Goal: Task Accomplishment & Management: Use online tool/utility

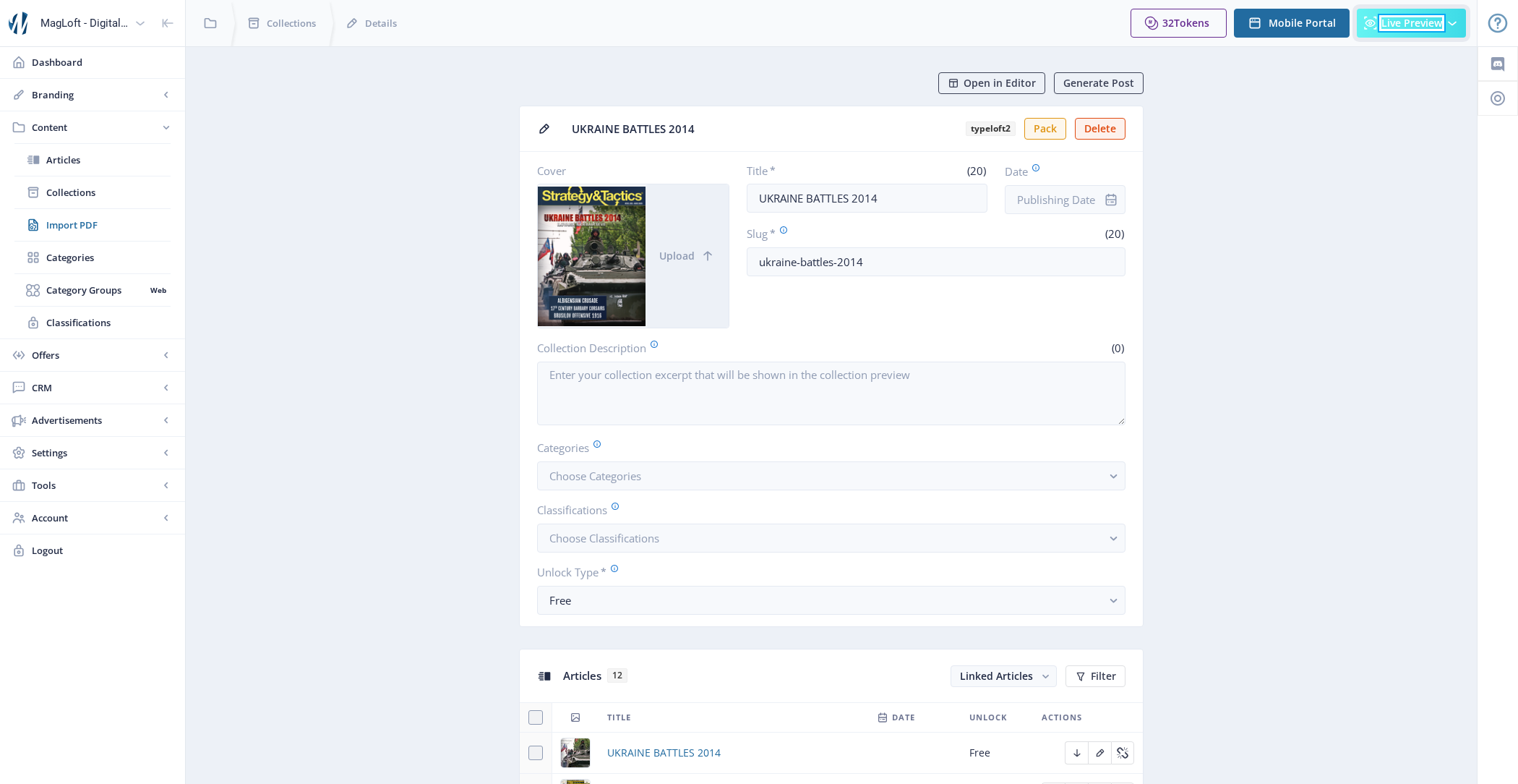
click at [1420, 20] on span "Live Preview" at bounding box center [1411, 23] width 60 height 12
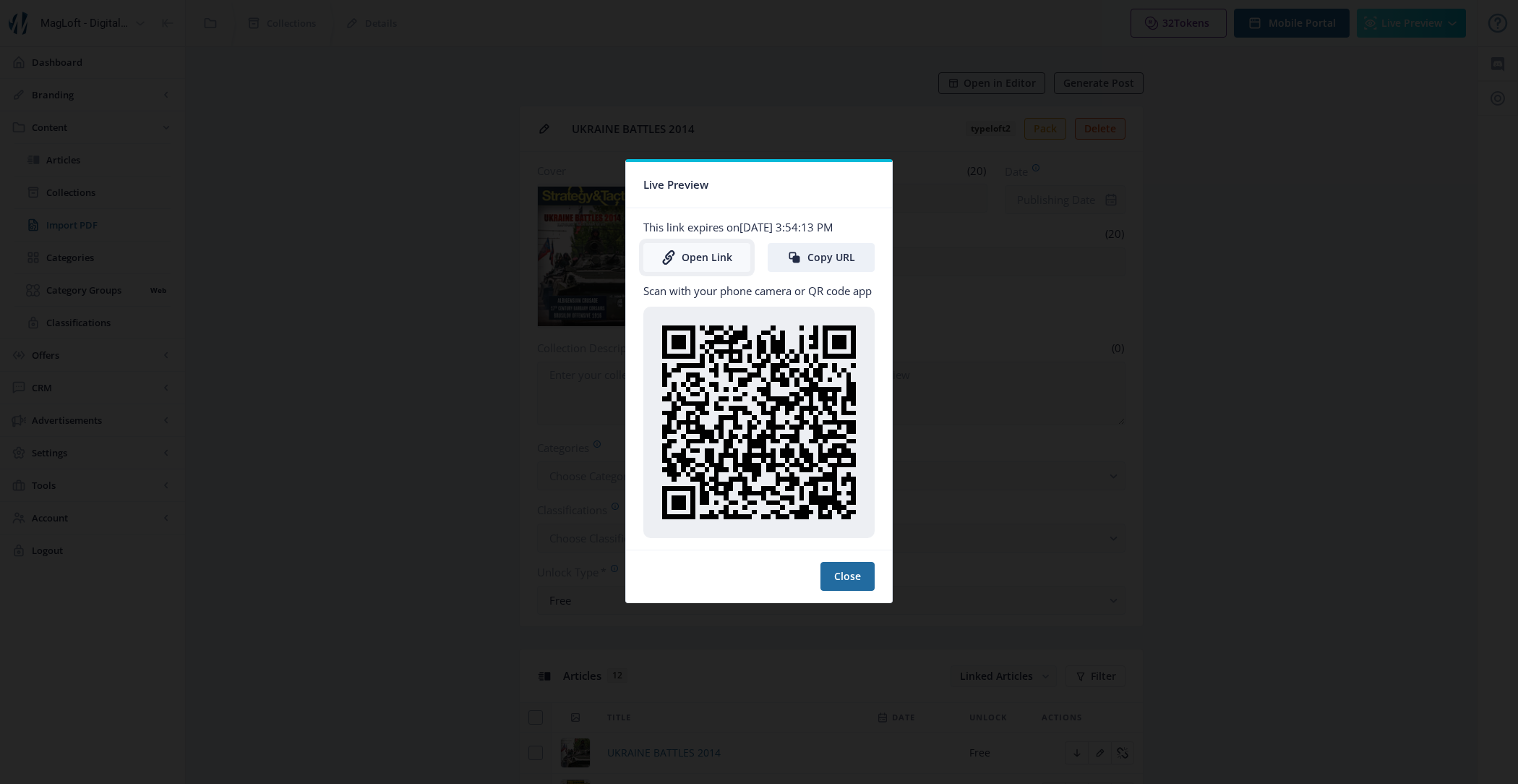
click at [688, 260] on link "Open Link" at bounding box center [697, 257] width 107 height 29
click at [855, 571] on button "Close" at bounding box center [848, 576] width 54 height 29
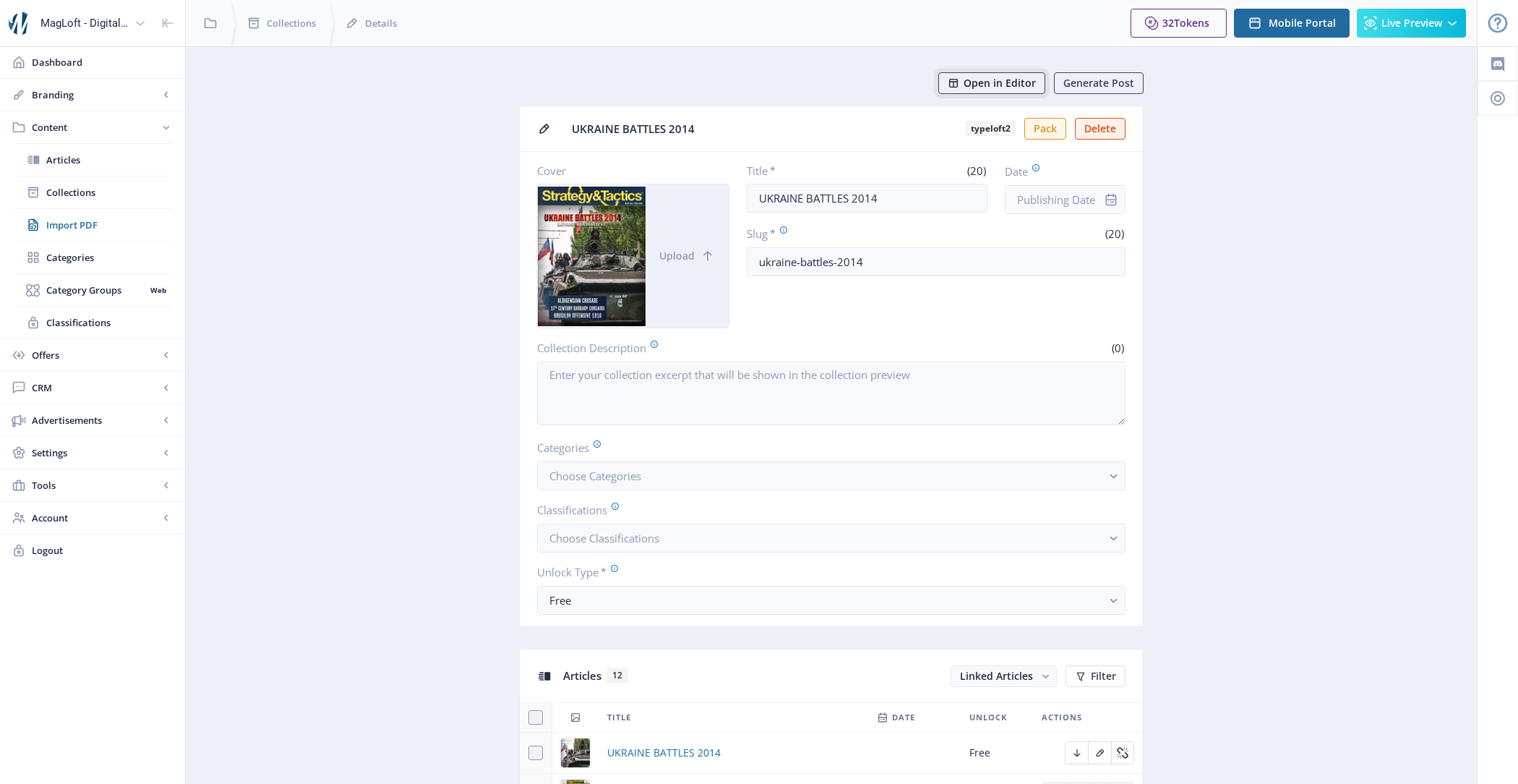
click at [1000, 78] on span "Open in Editor" at bounding box center [1000, 83] width 72 height 12
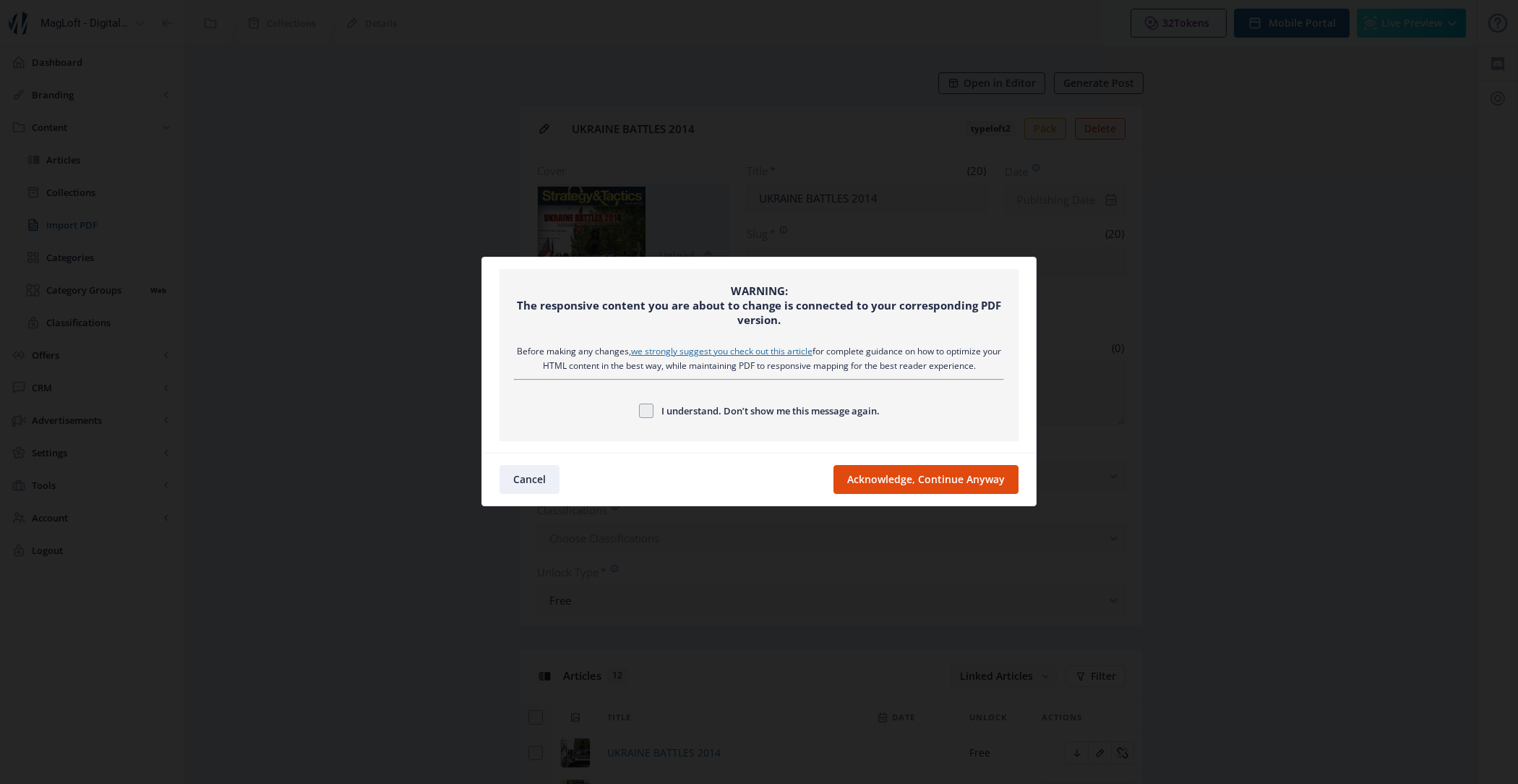
click at [961, 463] on nb-card-footer "Cancel Acknowledge, Continue Anyway" at bounding box center [759, 478] width 554 height 53
click at [856, 414] on span "I understand. Don’t show me this message again." at bounding box center [767, 411] width 227 height 17
click at [640, 411] on input "I understand. Don’t show me this message again." at bounding box center [639, 410] width 1 height 1
checkbox input "true"
click at [896, 468] on button "Acknowledge, Continue Anyway" at bounding box center [926, 479] width 185 height 29
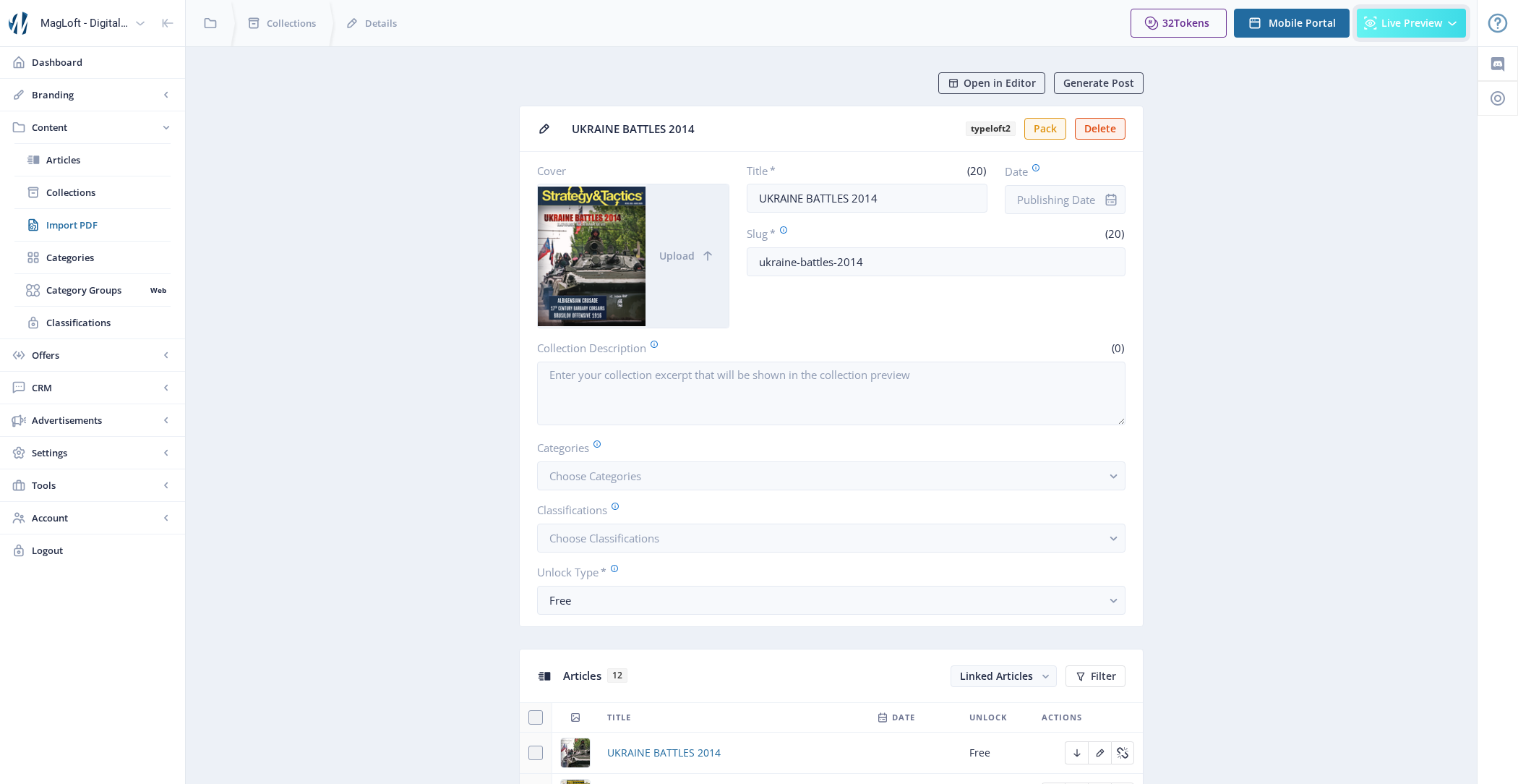
click at [1395, 9] on button "Live Preview" at bounding box center [1411, 23] width 109 height 29
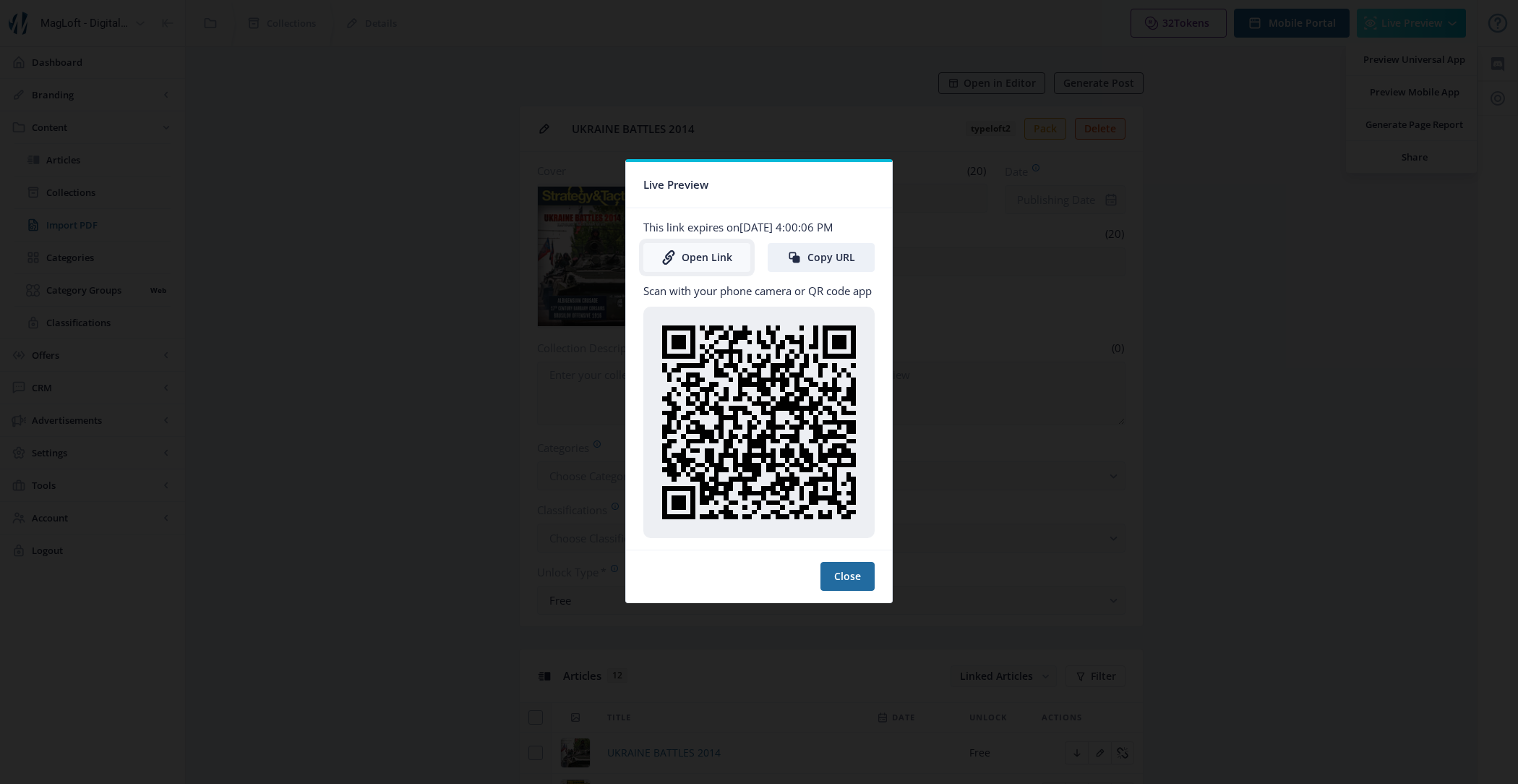
click at [703, 263] on link "Open Link" at bounding box center [697, 257] width 107 height 29
click at [862, 573] on button "Close" at bounding box center [848, 576] width 54 height 29
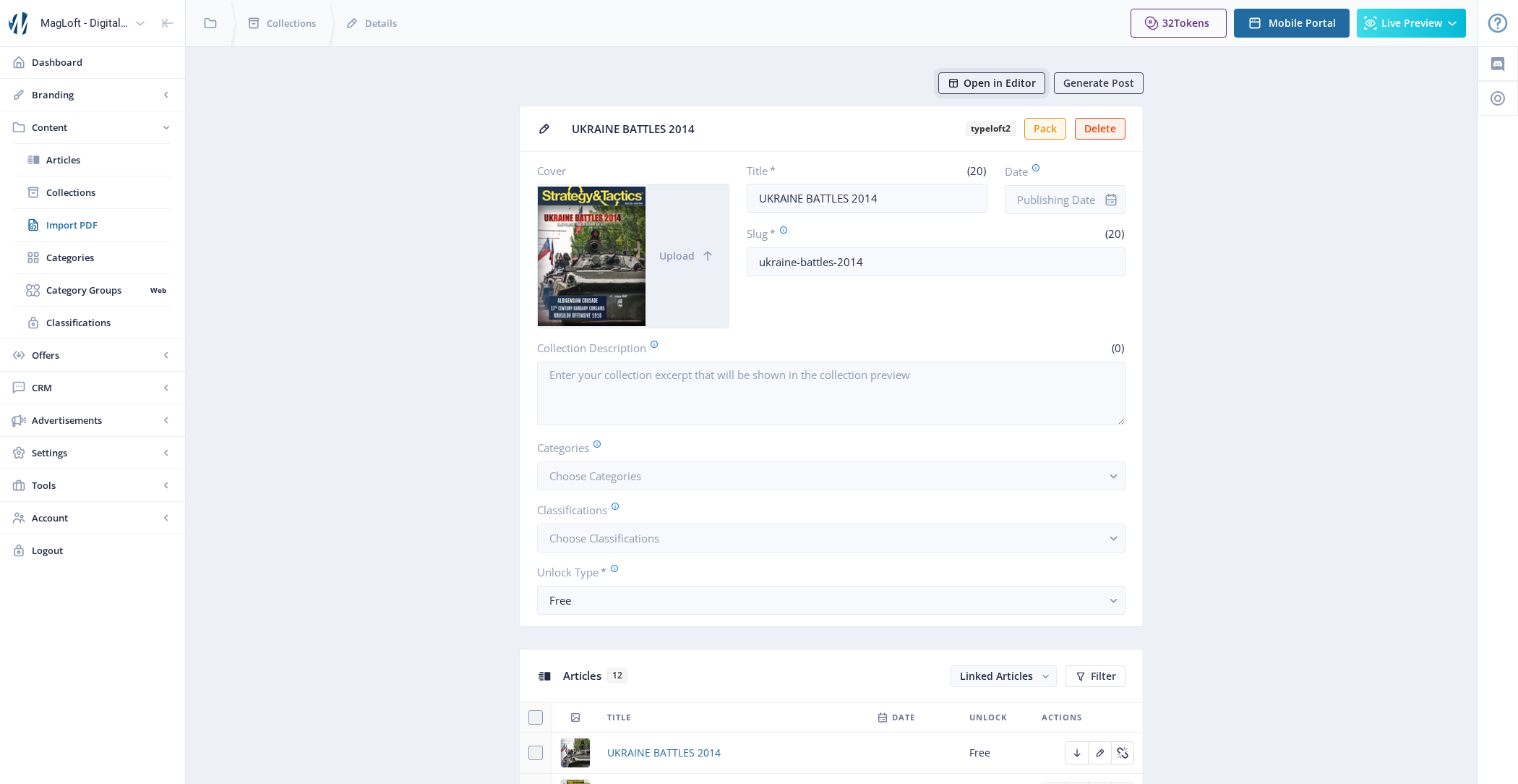
click at [1012, 82] on span "Open in Editor" at bounding box center [1000, 83] width 72 height 12
click at [1381, 22] on button "Live Preview" at bounding box center [1411, 23] width 109 height 29
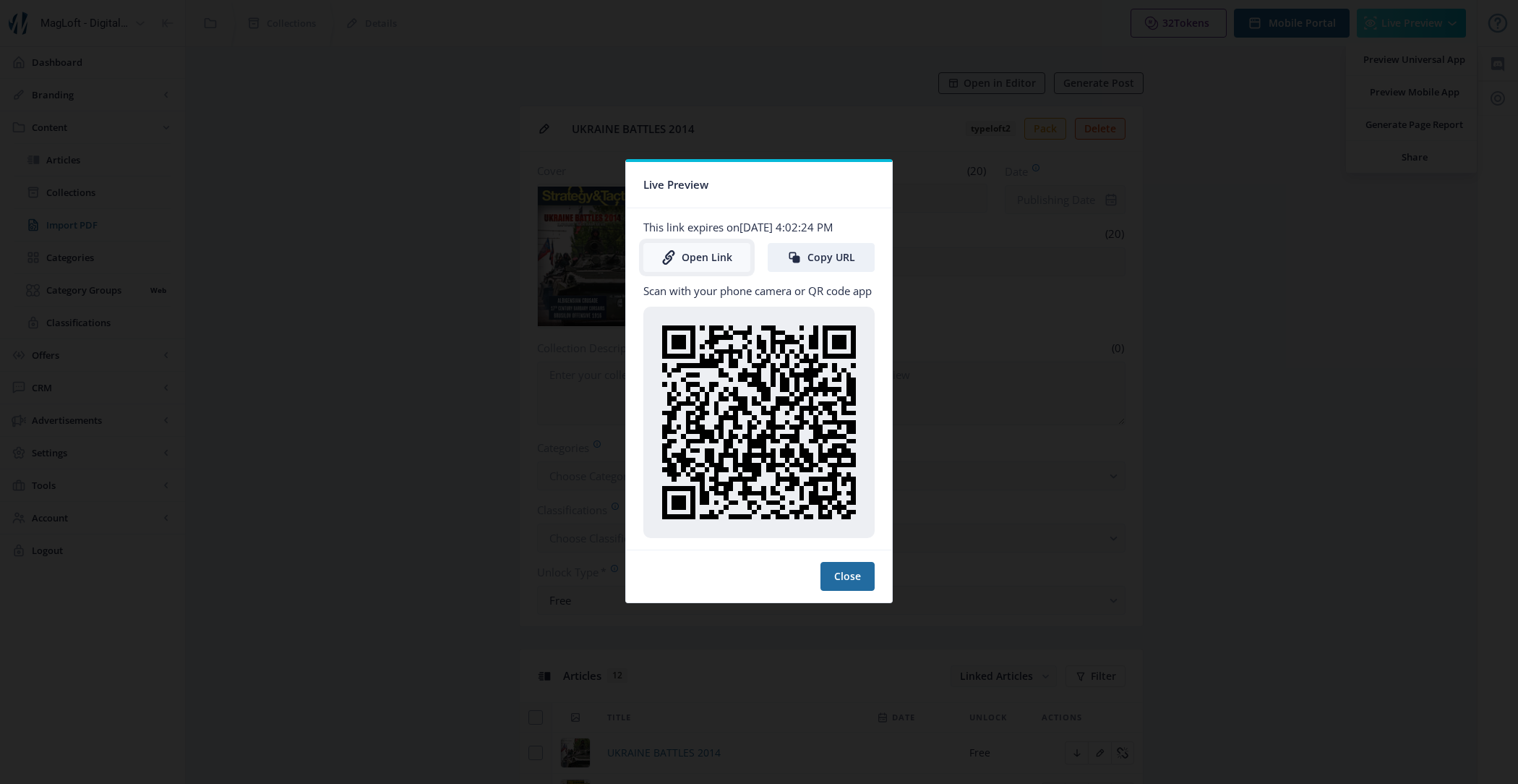
click at [692, 267] on link "Open Link" at bounding box center [697, 257] width 107 height 29
click at [869, 575] on button "Close" at bounding box center [848, 576] width 54 height 29
